Goal: Obtain resource: Download file/media

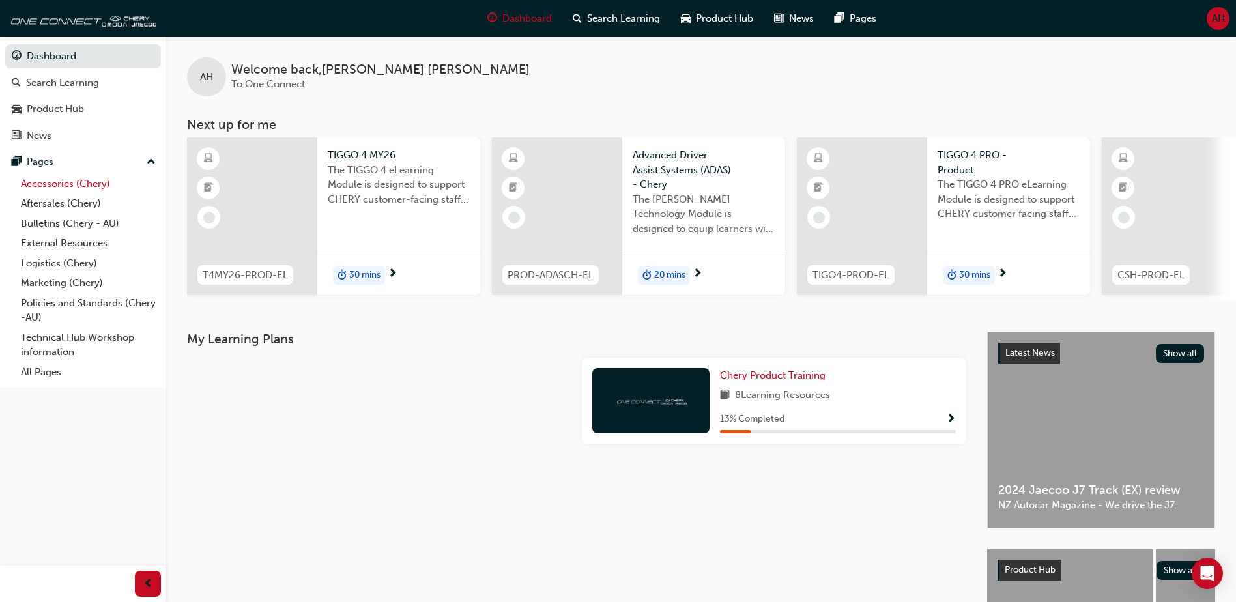
click at [50, 184] on link "Accessories (Chery)" at bounding box center [88, 184] width 145 height 20
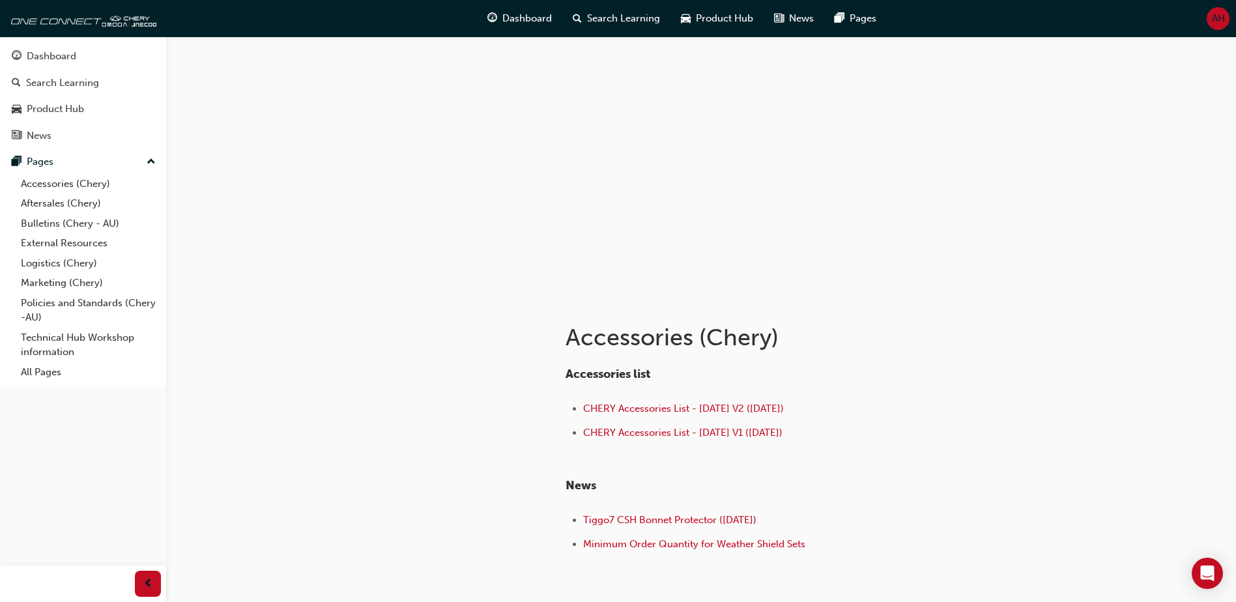
click at [517, 117] on div at bounding box center [701, 166] width 782 height 261
click at [59, 201] on link "Aftersales (Chery)" at bounding box center [88, 203] width 145 height 20
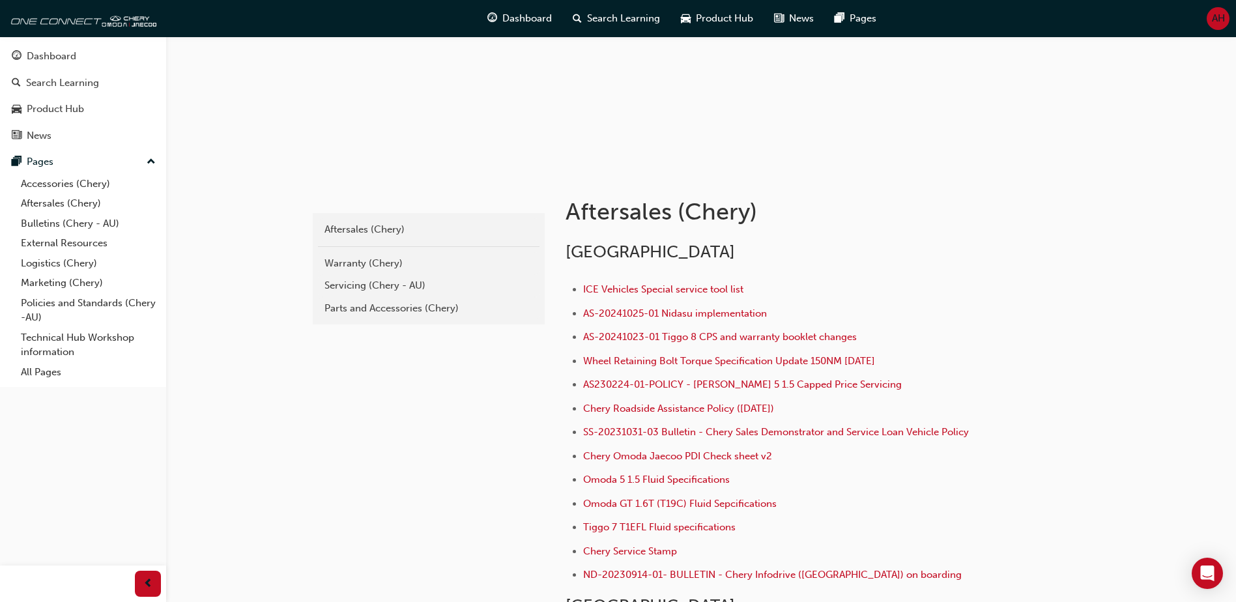
scroll to position [130, 0]
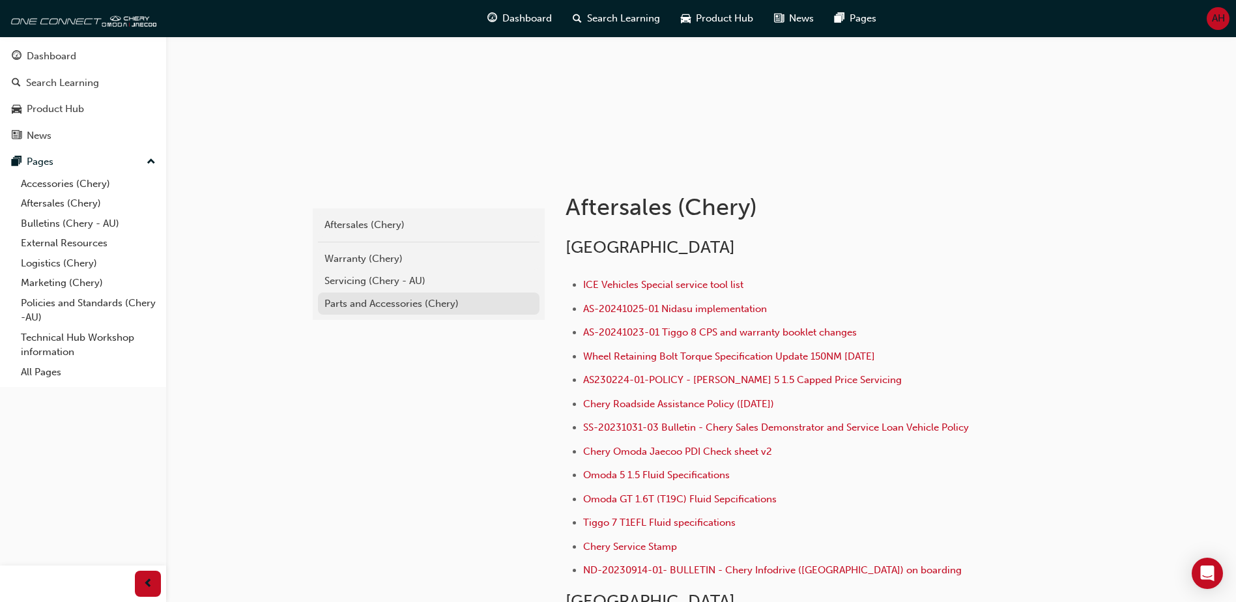
click at [405, 305] on div "Parts and Accessories (Chery)" at bounding box center [428, 303] width 208 height 15
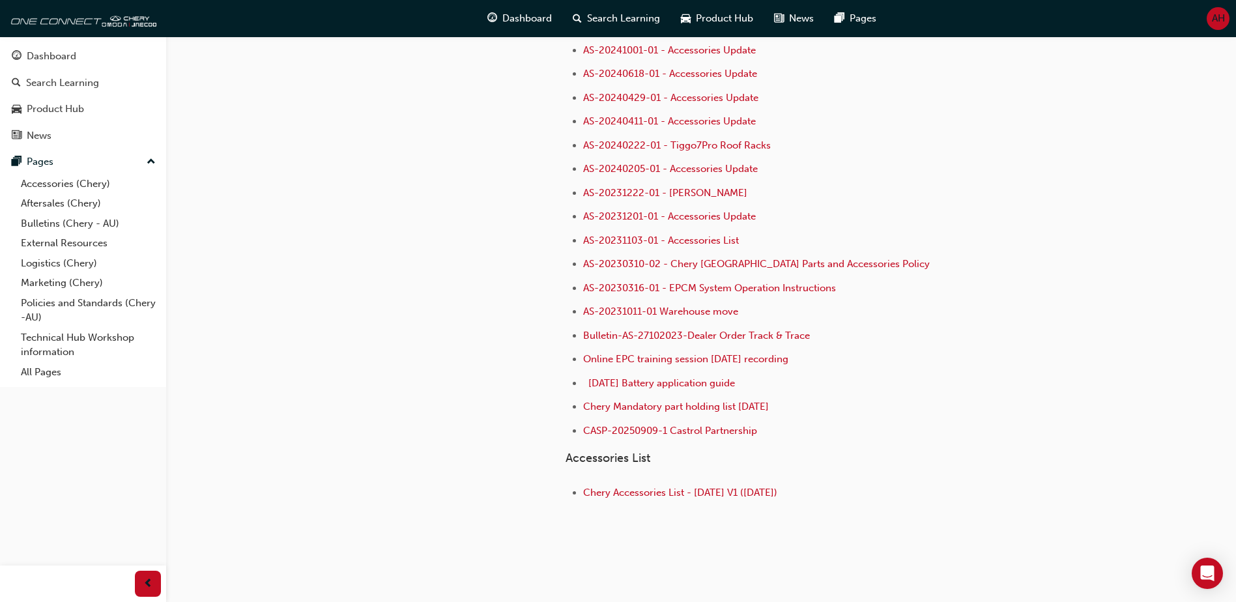
scroll to position [131, 0]
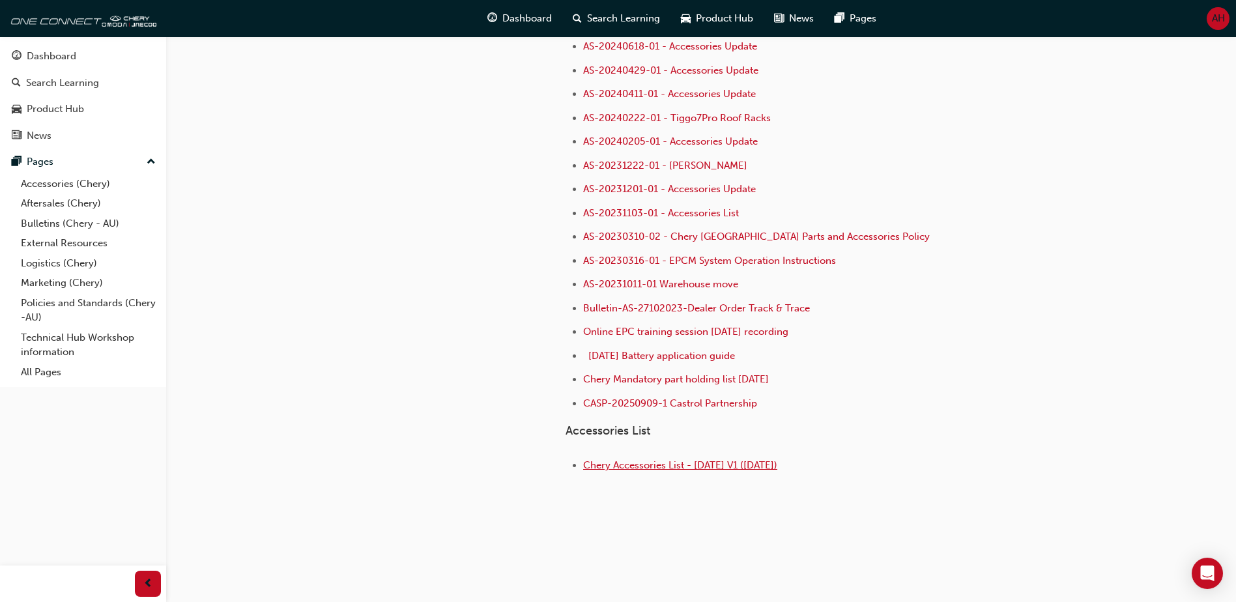
click at [673, 466] on span "Chery Accessories List - [DATE] V1 ([DATE])" at bounding box center [680, 465] width 194 height 12
